Goal: Information Seeking & Learning: Learn about a topic

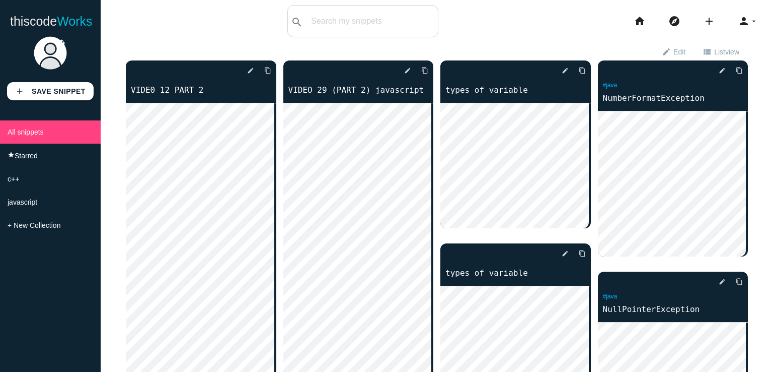
scroll to position [7, 0]
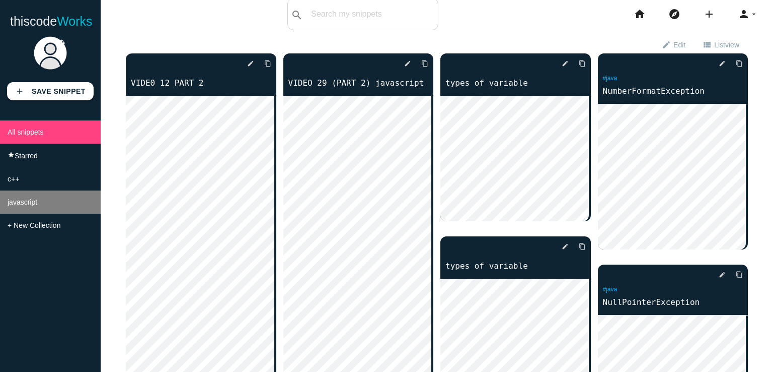
click at [67, 209] on li "javascript" at bounding box center [50, 201] width 101 height 23
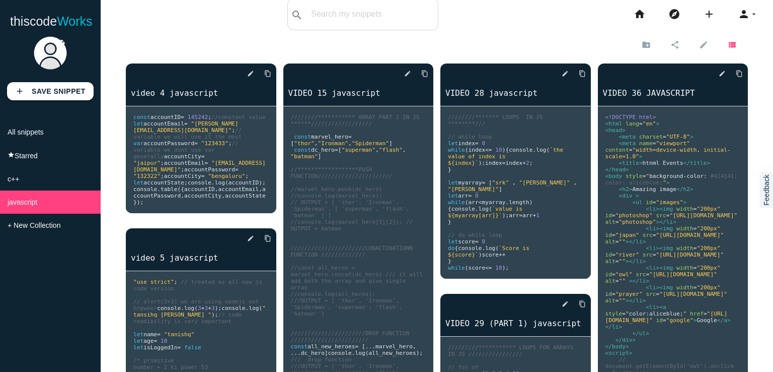
click at [728, 48] on icon "view_list" at bounding box center [732, 44] width 9 height 17
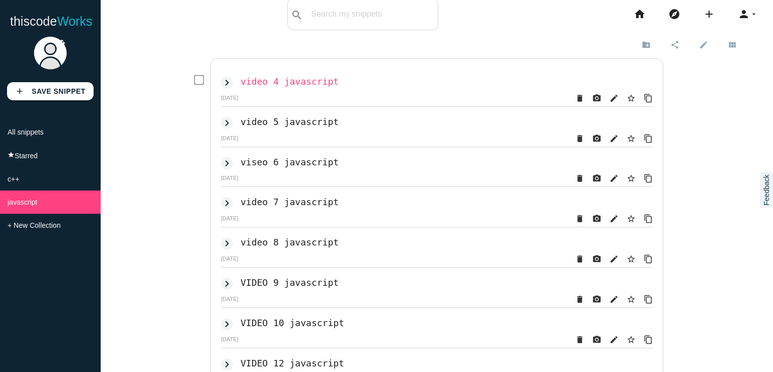
click at [295, 77] on h2 "video 4 javascript" at bounding box center [290, 81] width 98 height 11
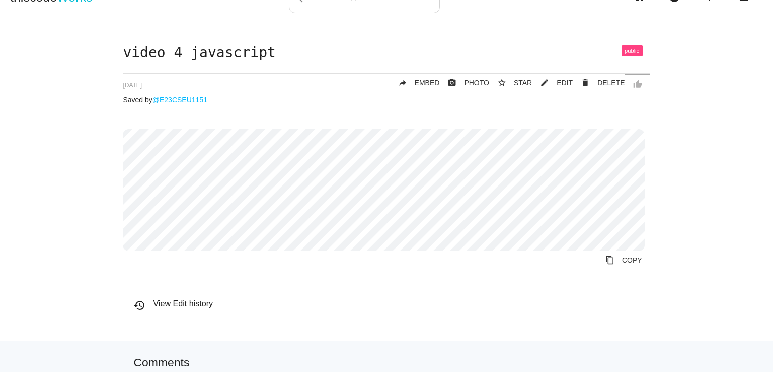
scroll to position [24, 0]
